Goal: Use online tool/utility: Utilize a website feature to perform a specific function

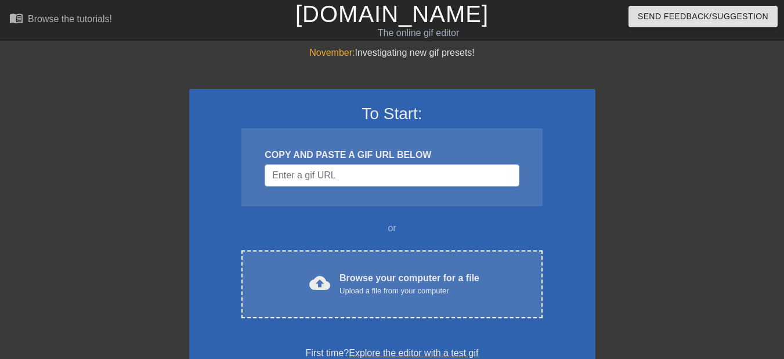
click at [340, 194] on div "COPY AND PASTE A GIF URL BELOW" at bounding box center [391, 167] width 301 height 78
click at [358, 182] on input "Username" at bounding box center [392, 175] width 254 height 22
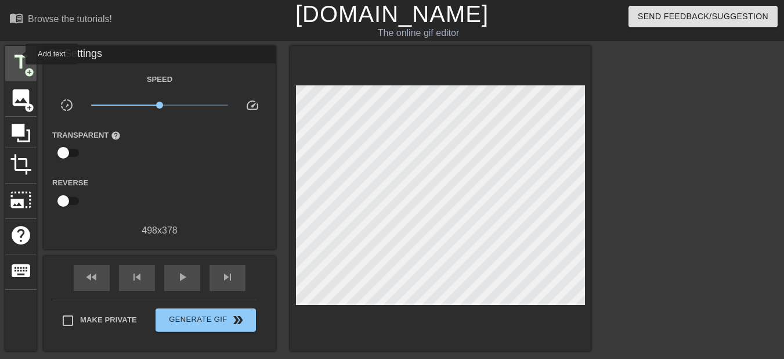
click at [18, 54] on span "title" at bounding box center [21, 62] width 22 height 22
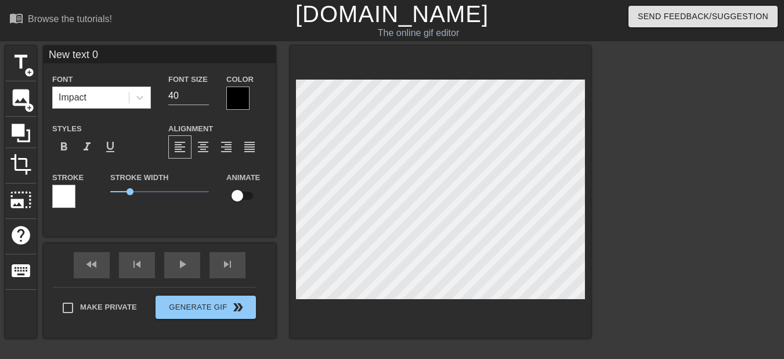
click at [150, 62] on input "New text 0" at bounding box center [160, 54] width 232 height 17
type input "[PERSON_NAME]...vem cá mamãe!!!"
click at [241, 100] on div at bounding box center [237, 97] width 23 height 23
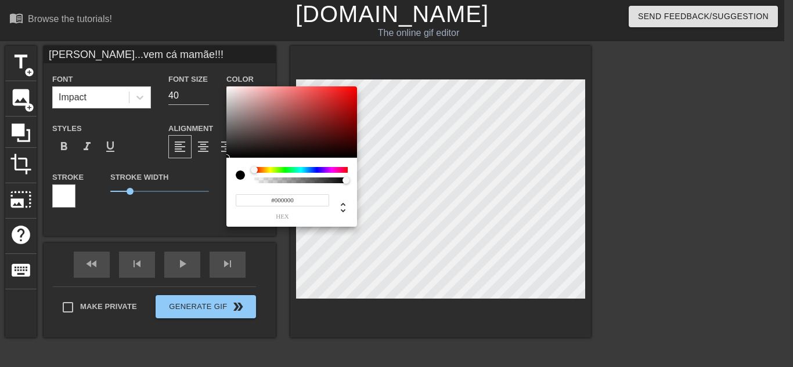
click at [270, 171] on div at bounding box center [300, 170] width 93 height 6
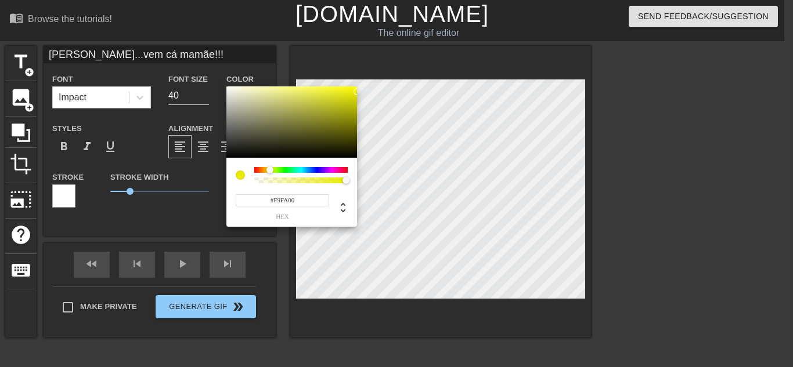
type input "#FEFF00"
drag, startPoint x: 345, startPoint y: 101, endPoint x: 367, endPoint y: 81, distance: 30.4
click at [367, 81] on div "#FEFF00 hex" at bounding box center [396, 183] width 793 height 367
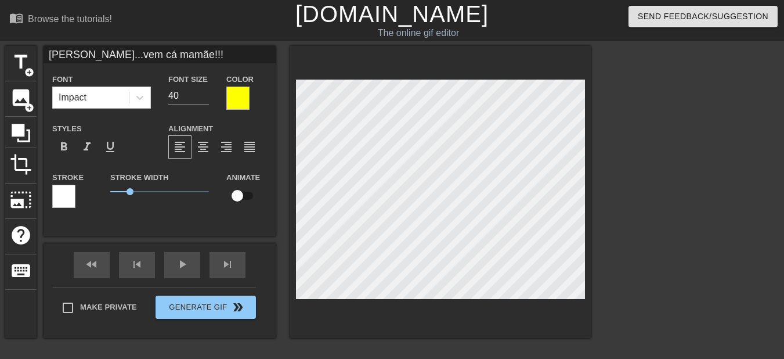
click at [70, 192] on div at bounding box center [63, 196] width 23 height 23
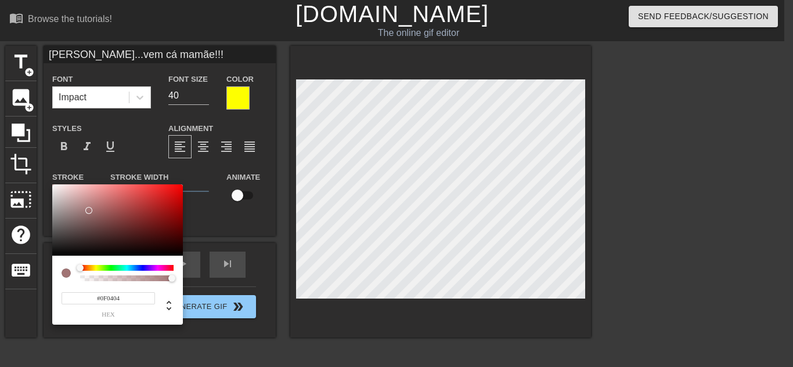
type input "#000000"
drag, startPoint x: 79, startPoint y: 204, endPoint x: 212, endPoint y: 284, distance: 155.1
click at [212, 284] on div "#000000 hex" at bounding box center [396, 183] width 793 height 367
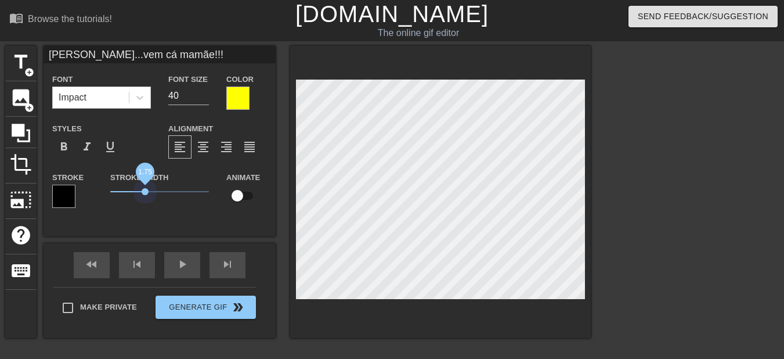
drag, startPoint x: 130, startPoint y: 187, endPoint x: 153, endPoint y: 187, distance: 23.2
click at [146, 187] on span "1.75" at bounding box center [159, 192] width 99 height 14
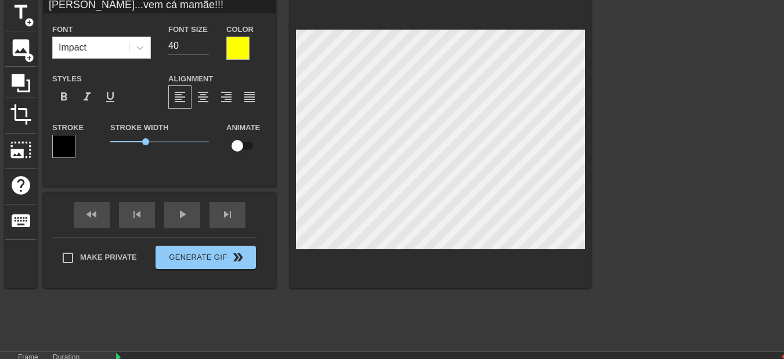
scroll to position [106, 0]
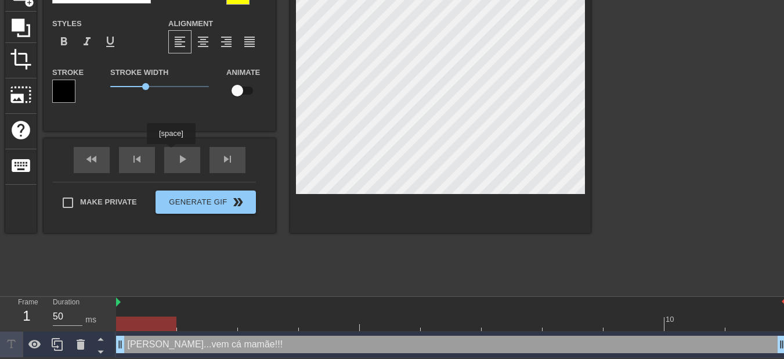
click at [175, 152] on div "fast_rewind skip_previous play_arrow skip_next" at bounding box center [159, 160] width 189 height 44
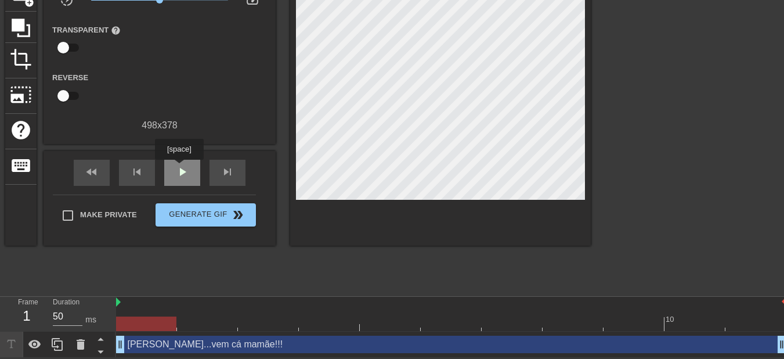
click at [179, 168] on span "play_arrow" at bounding box center [182, 172] width 14 height 14
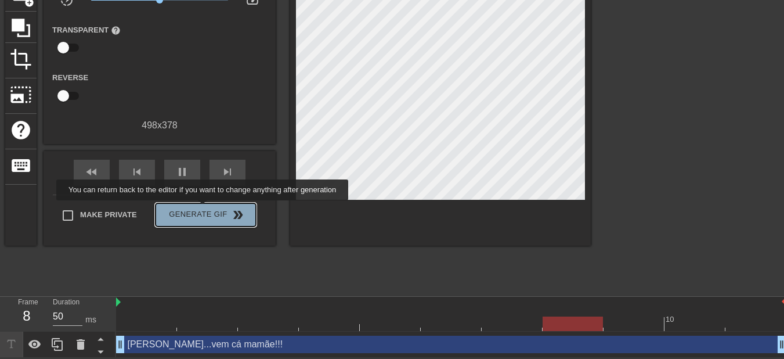
click at [204, 208] on span "Generate Gif double_arrow" at bounding box center [205, 215] width 91 height 14
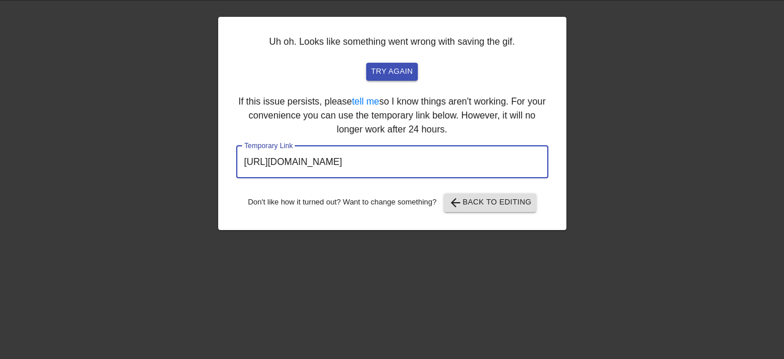
click at [376, 164] on input "[URL][DOMAIN_NAME]" at bounding box center [392, 162] width 312 height 32
